Goal: Check status: Check status

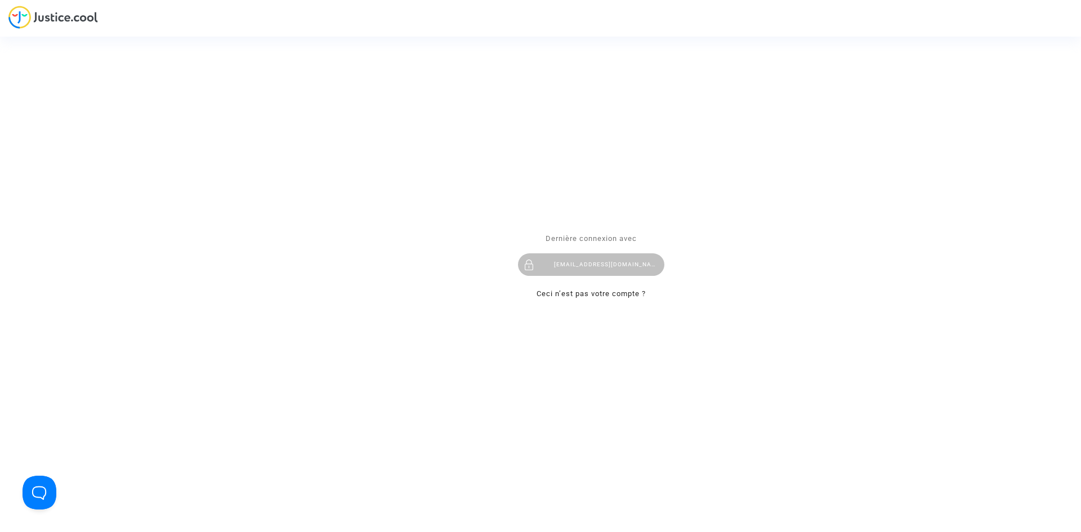
click at [574, 266] on div "flights@lawfirm.bg" at bounding box center [591, 264] width 146 height 23
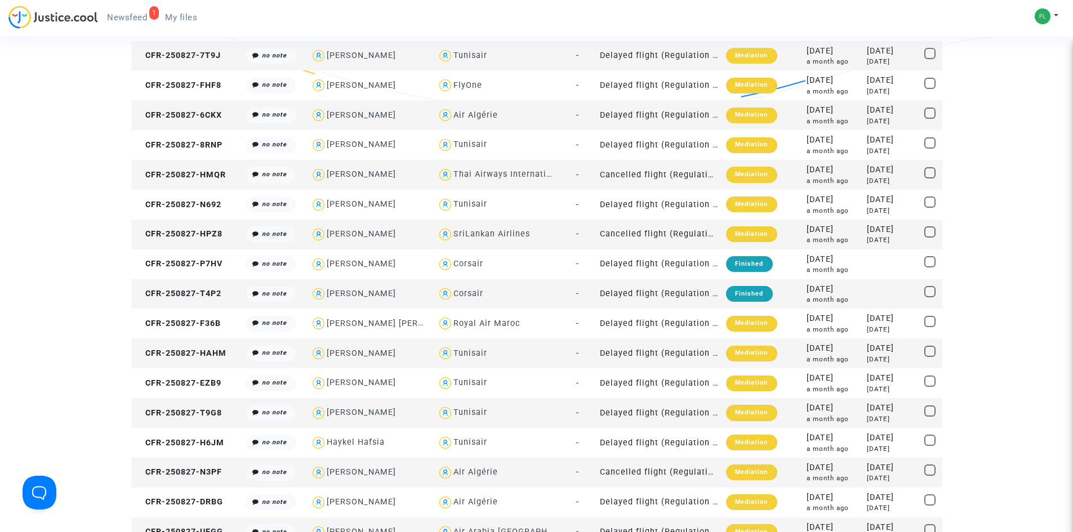
scroll to position [338, 0]
